Goal: Task Accomplishment & Management: Manage account settings

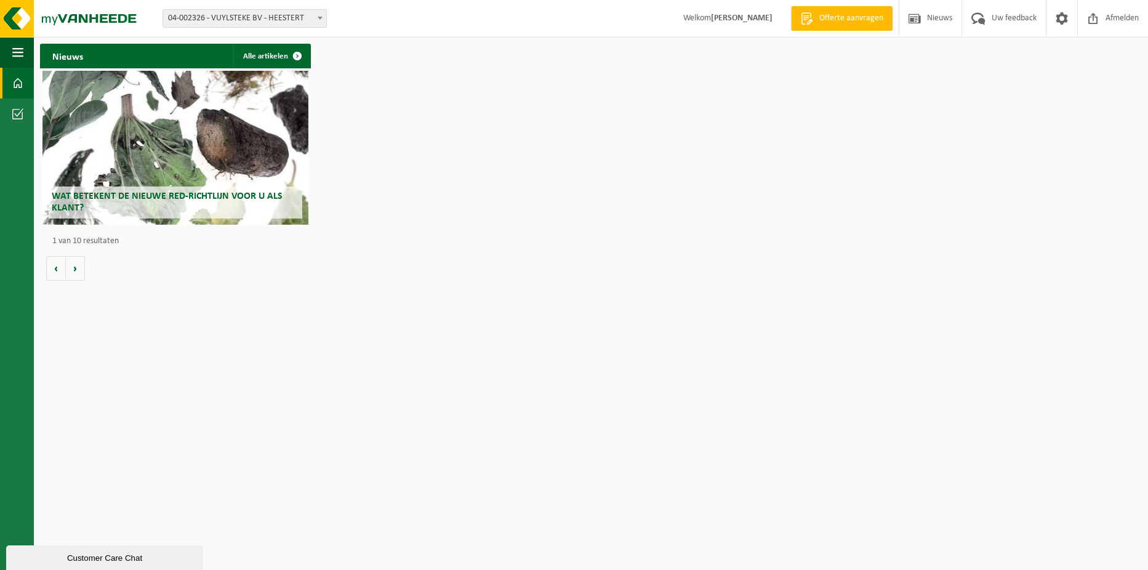
click at [250, 21] on span "04-002326 - VUYLSTEKE BV - HEESTERT" at bounding box center [244, 18] width 163 height 17
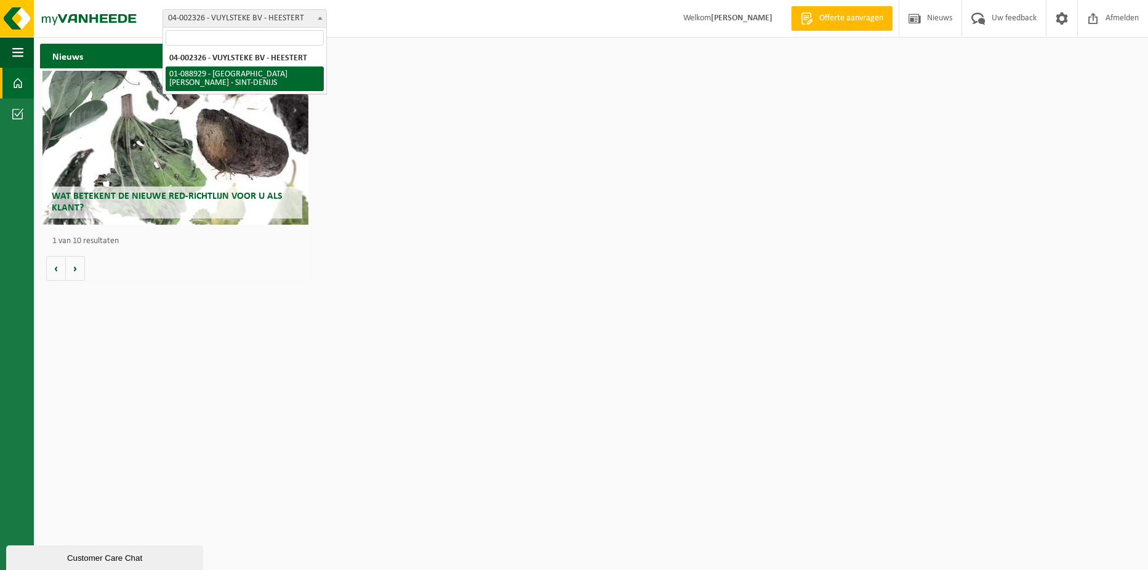
select select "21493"
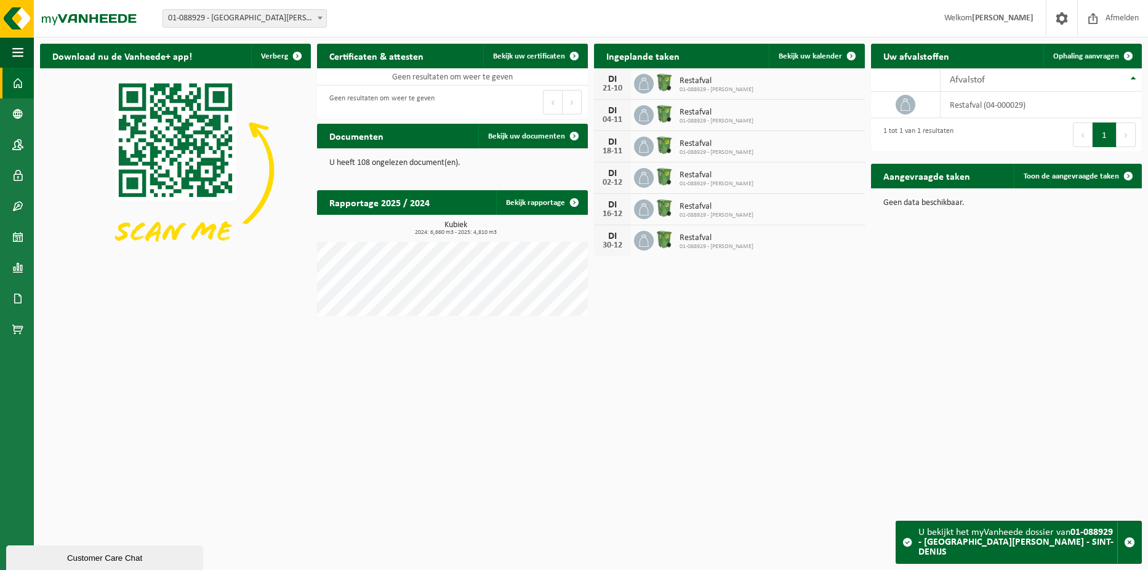
click at [644, 150] on icon at bounding box center [644, 146] width 12 height 12
click at [824, 56] on span "Bekijk uw kalender" at bounding box center [810, 56] width 63 height 8
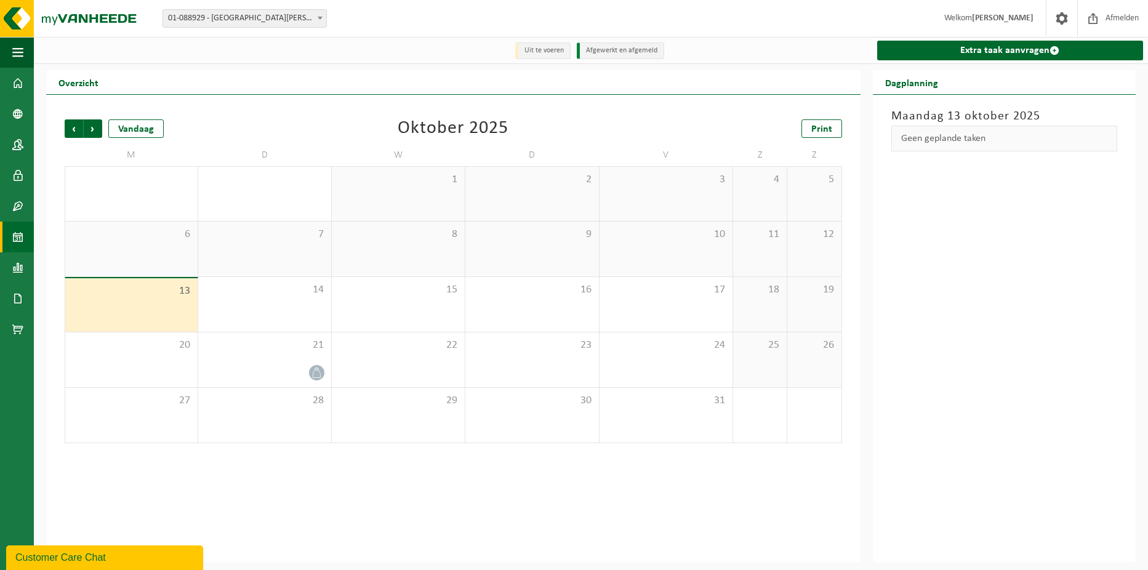
click at [94, 139] on div "Vorige Volgende Vandaag [DATE] Print M D W D V Z Z 29 30 1 2 3 4 5 6 7 8 9 10 1…" at bounding box center [453, 281] width 790 height 348
click at [91, 129] on span "Volgende" at bounding box center [93, 128] width 18 height 18
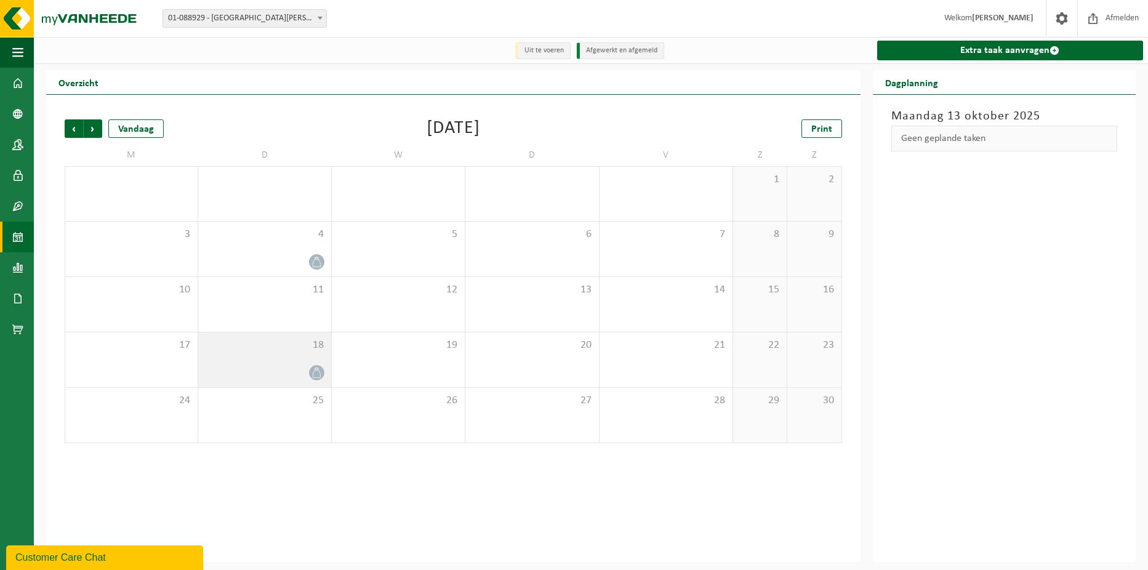
click at [313, 377] on icon at bounding box center [317, 373] width 8 height 10
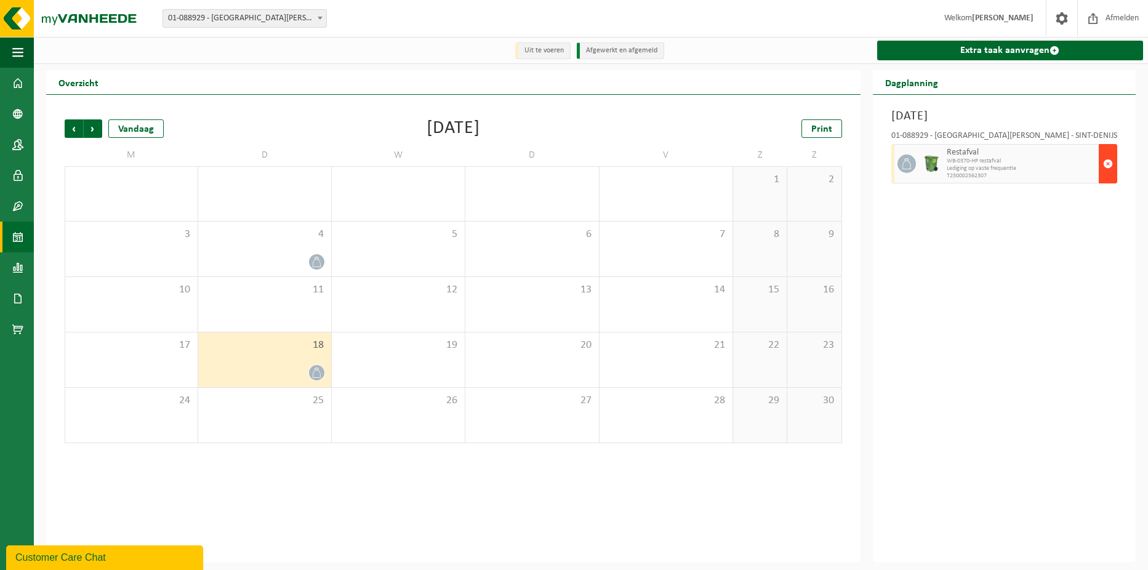
click at [1114, 163] on button "button" at bounding box center [1108, 163] width 18 height 39
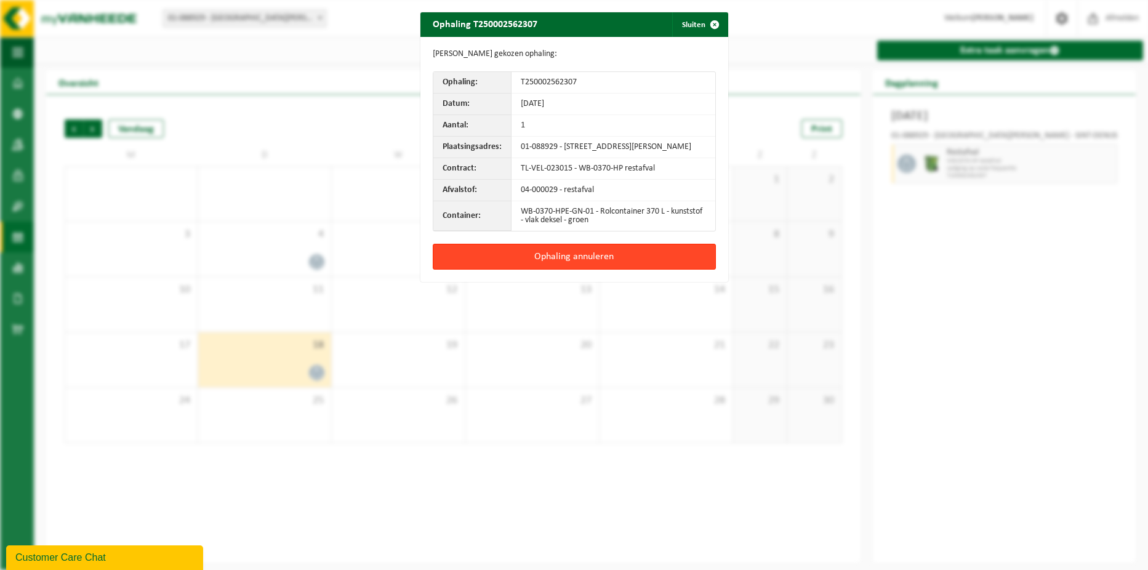
click at [560, 268] on button "Ophaling annuleren" at bounding box center [574, 257] width 283 height 26
